Goal: Information Seeking & Learning: Learn about a topic

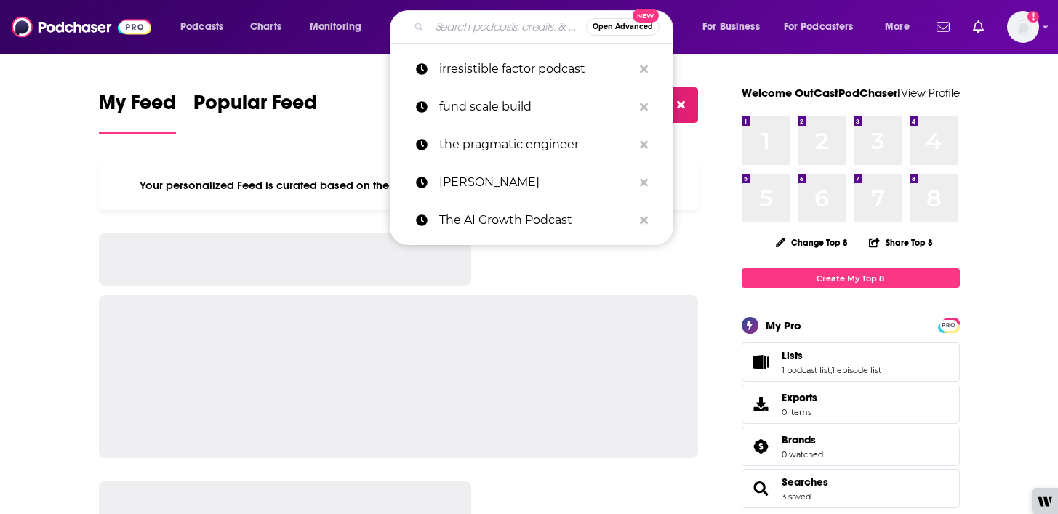
click at [489, 23] on input "Search podcasts, credits, & more..." at bounding box center [508, 26] width 156 height 23
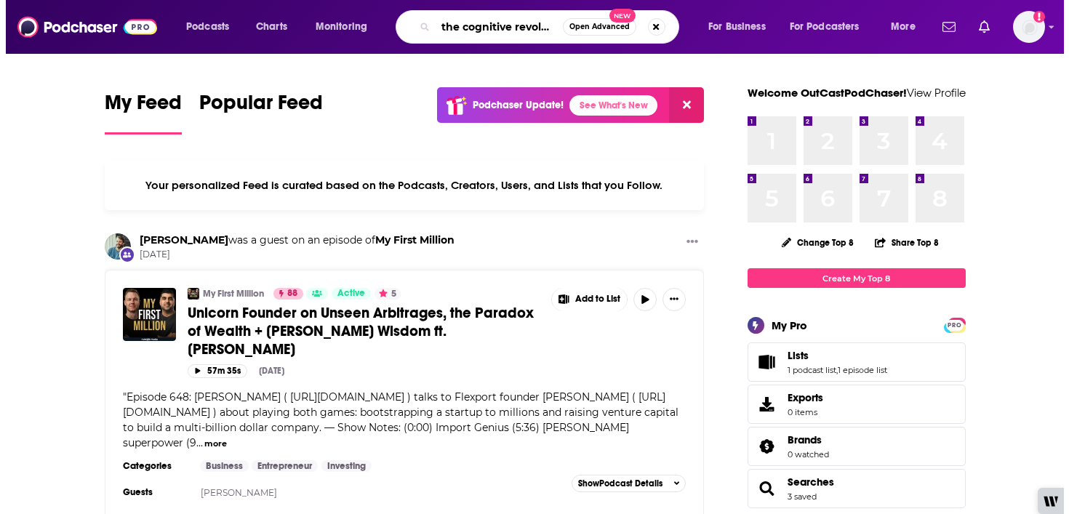
scroll to position [0, 14]
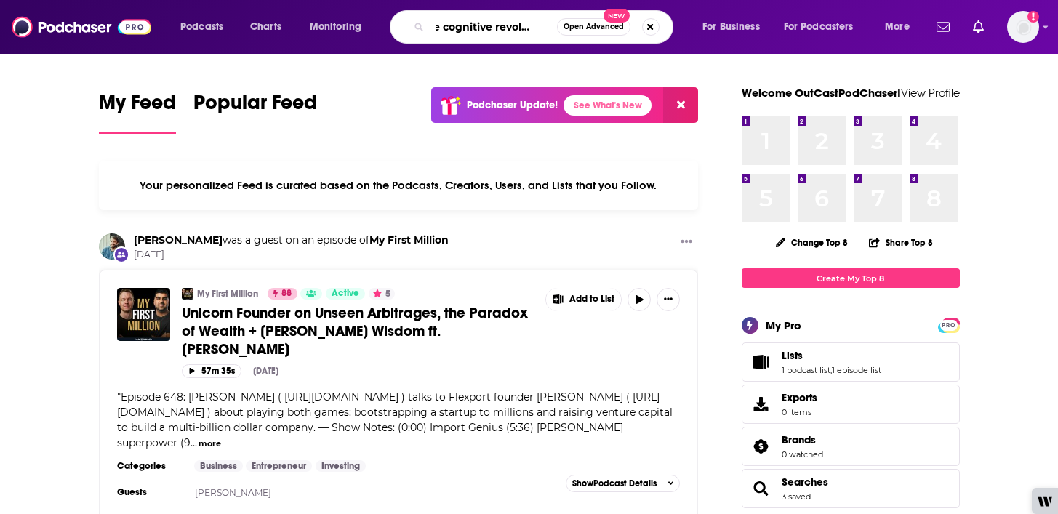
type input "the cognitive revolution"
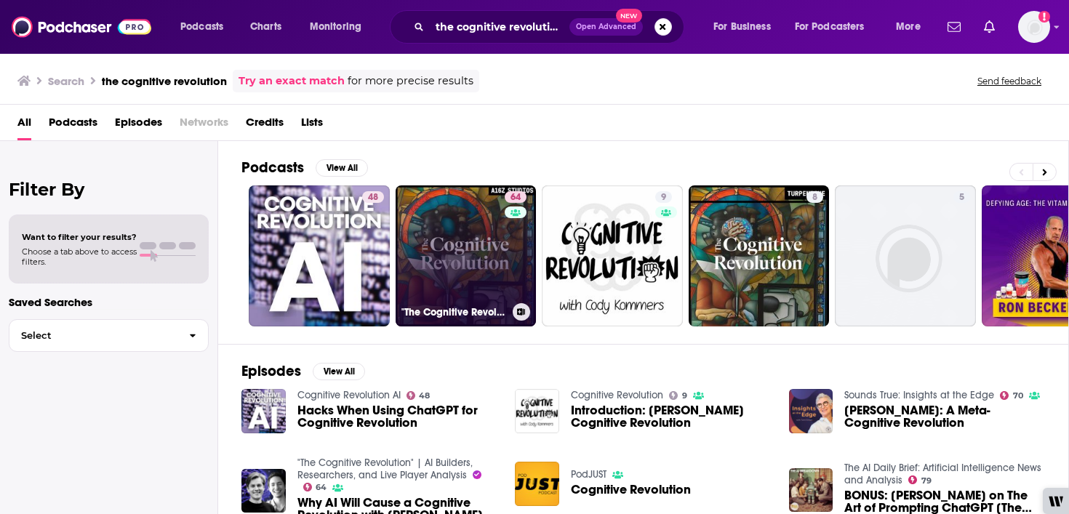
click at [507, 242] on div "64" at bounding box center [517, 247] width 25 height 112
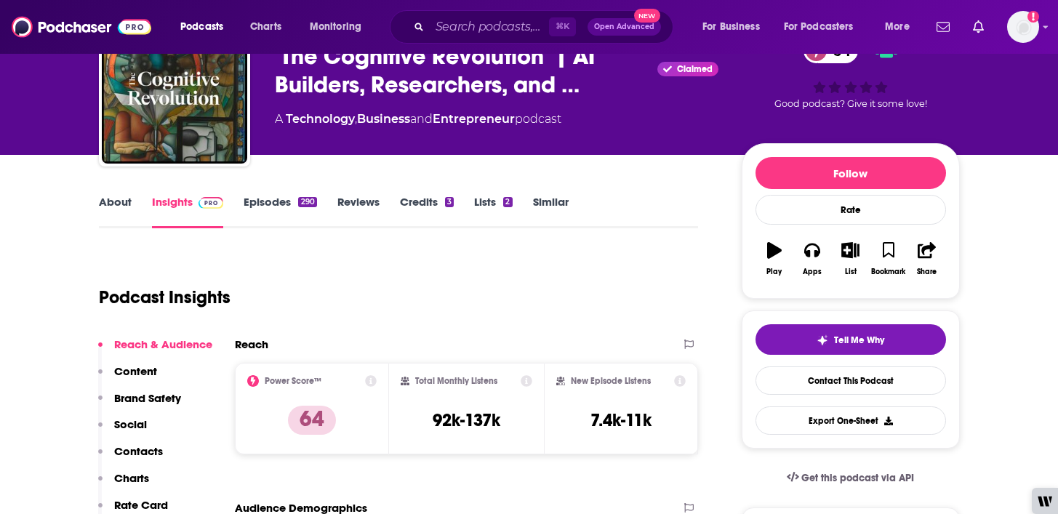
scroll to position [91, 0]
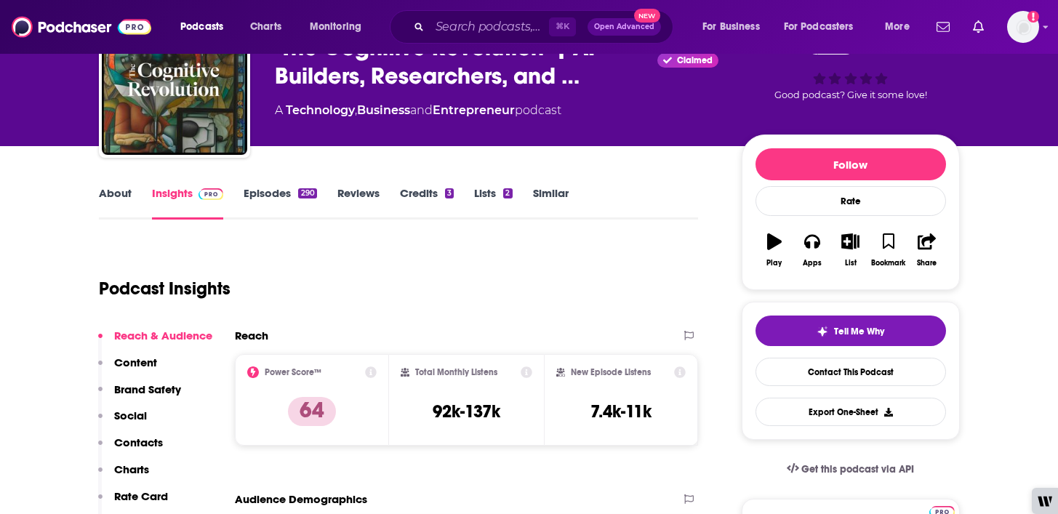
click at [110, 192] on link "About" at bounding box center [115, 202] width 33 height 33
